Goal: Task Accomplishment & Management: Use online tool/utility

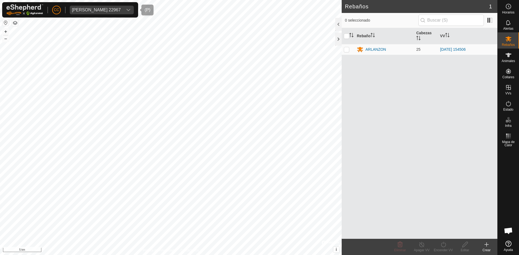
click at [102, 11] on div "[PERSON_NAME] [PERSON_NAME] 22967" at bounding box center [96, 10] width 49 height 4
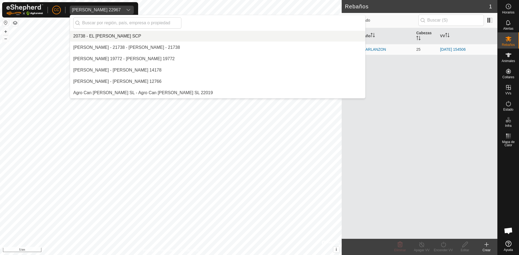
scroll to position [806, 0]
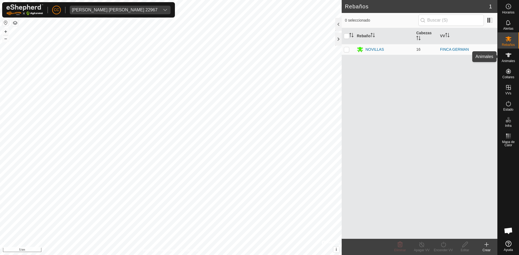
click at [508, 57] on icon at bounding box center [508, 55] width 6 height 4
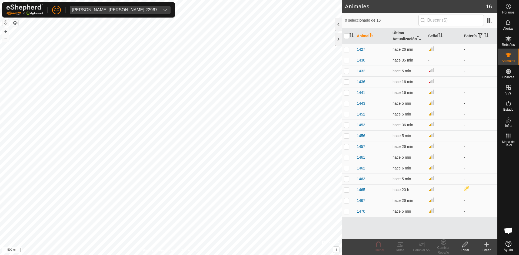
click at [5, 22] on button "button" at bounding box center [5, 22] width 6 height 6
click at [507, 56] on icon at bounding box center [508, 55] width 6 height 6
click at [507, 42] on es-mob-svg-icon at bounding box center [508, 39] width 10 height 9
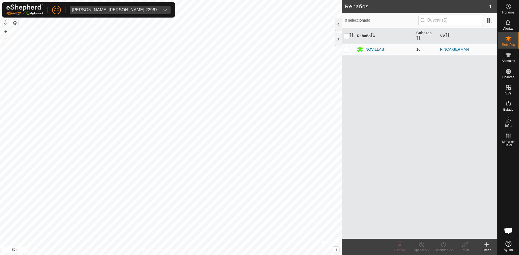
click at [344, 49] on p-checkbox at bounding box center [346, 49] width 5 height 4
checkbox input "true"
click at [441, 247] on icon at bounding box center [443, 245] width 7 height 6
click at [406, 181] on div "Rebaño [PERSON_NAME] NOVILLAS 16 FINCA GERMAN" at bounding box center [420, 133] width 156 height 211
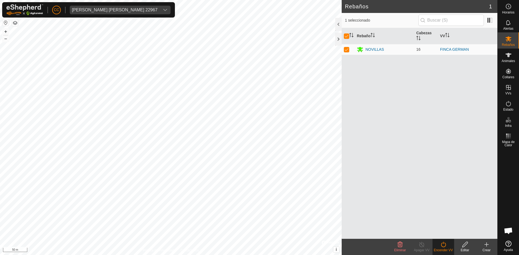
click at [392, 127] on div "Rebaño [PERSON_NAME] NOVILLAS 16 FINCA GERMAN" at bounding box center [420, 133] width 156 height 211
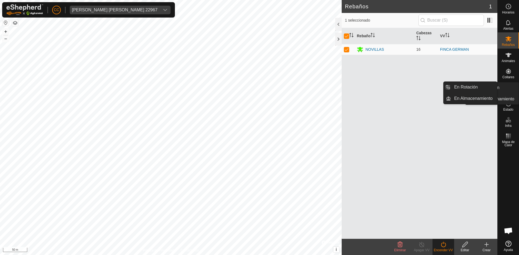
click at [509, 91] on es-virtualpaddocks-svg-icon at bounding box center [508, 87] width 10 height 9
click at [478, 85] on link "En Rotación" at bounding box center [474, 87] width 46 height 11
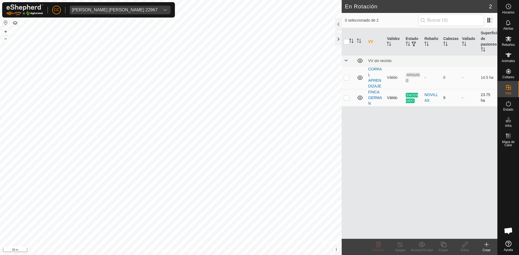
click at [349, 99] on p-checkbox at bounding box center [346, 98] width 5 height 4
checkbox input "true"
click at [401, 247] on icon at bounding box center [400, 245] width 7 height 6
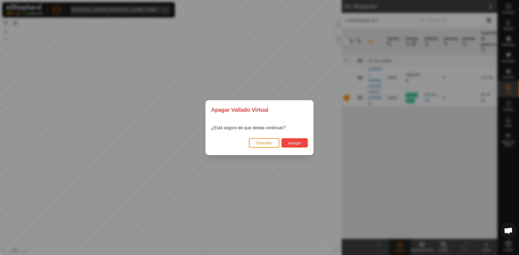
click at [292, 142] on span "Apagar" at bounding box center [294, 143] width 13 height 4
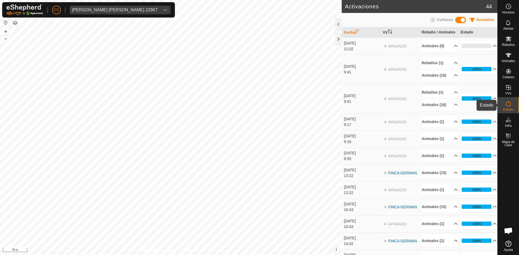
click at [506, 104] on icon at bounding box center [508, 103] width 5 height 5
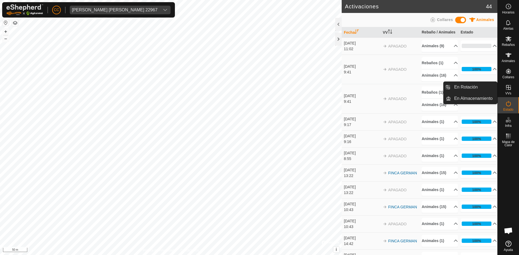
drag, startPoint x: 506, startPoint y: 97, endPoint x: 507, endPoint y: 89, distance: 7.4
click at [507, 89] on icon at bounding box center [508, 87] width 6 height 6
click at [461, 85] on link "En Rotación" at bounding box center [474, 87] width 46 height 11
